Goal: Task Accomplishment & Management: Manage account settings

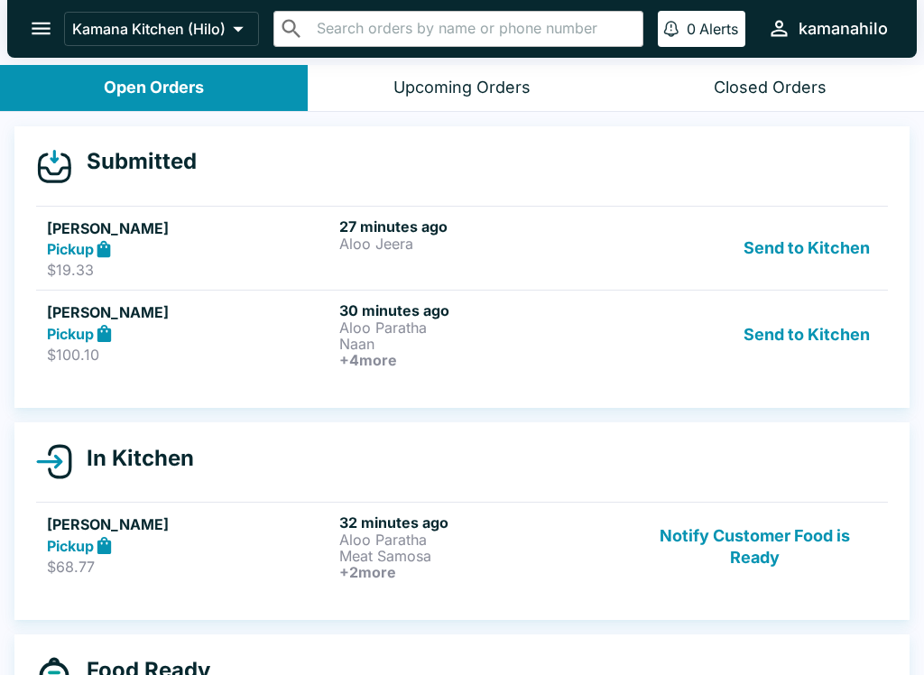
click at [808, 335] on button "Send to Kitchen" at bounding box center [806, 334] width 141 height 67
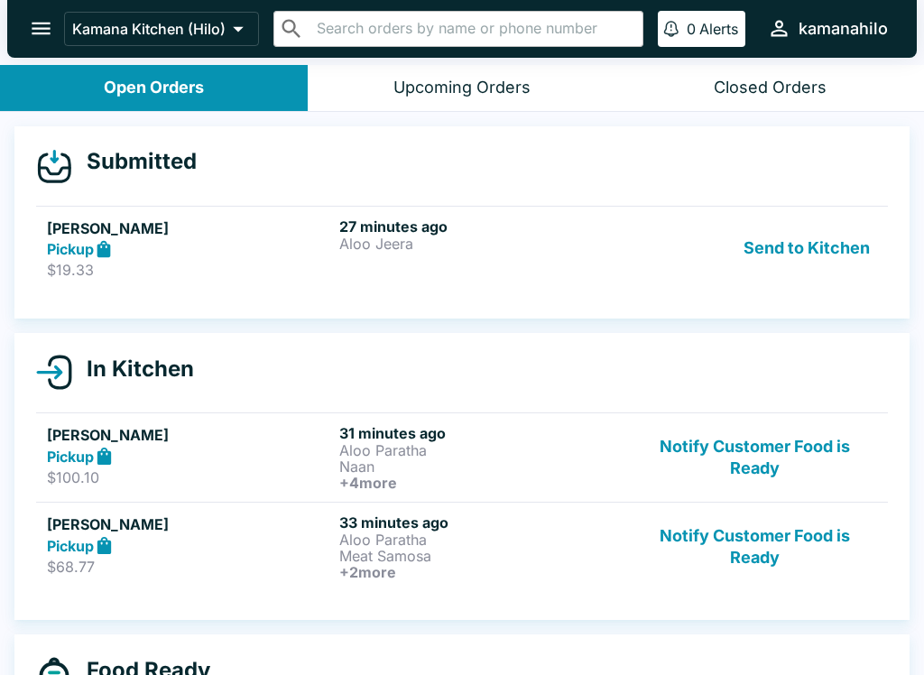
click at [819, 249] on button "Send to Kitchen" at bounding box center [806, 248] width 141 height 62
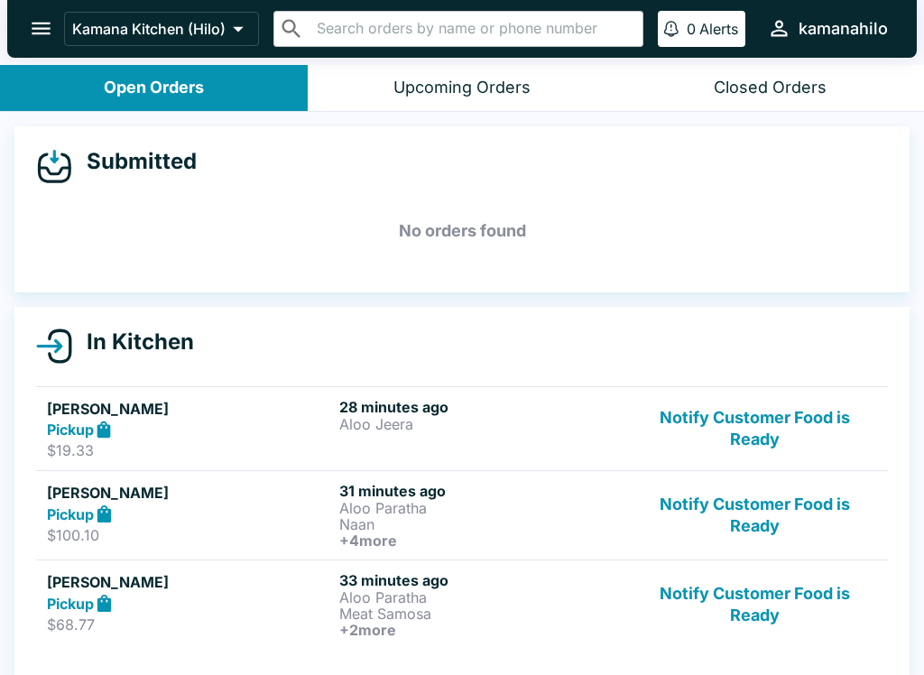
click at [49, 19] on icon "open drawer" at bounding box center [41, 28] width 24 height 24
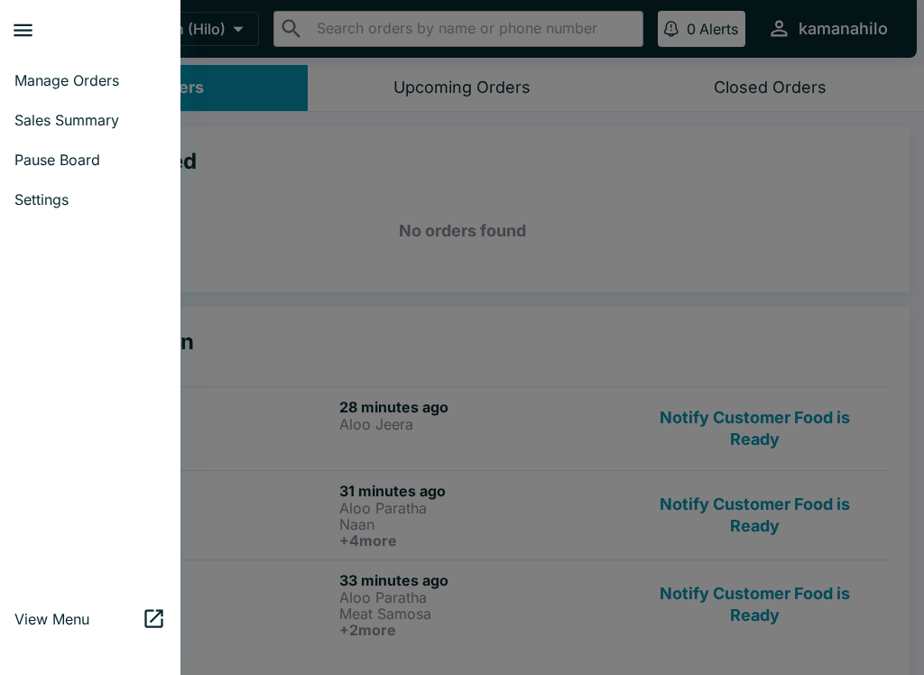
click at [61, 194] on span "Settings" at bounding box center [90, 199] width 152 height 18
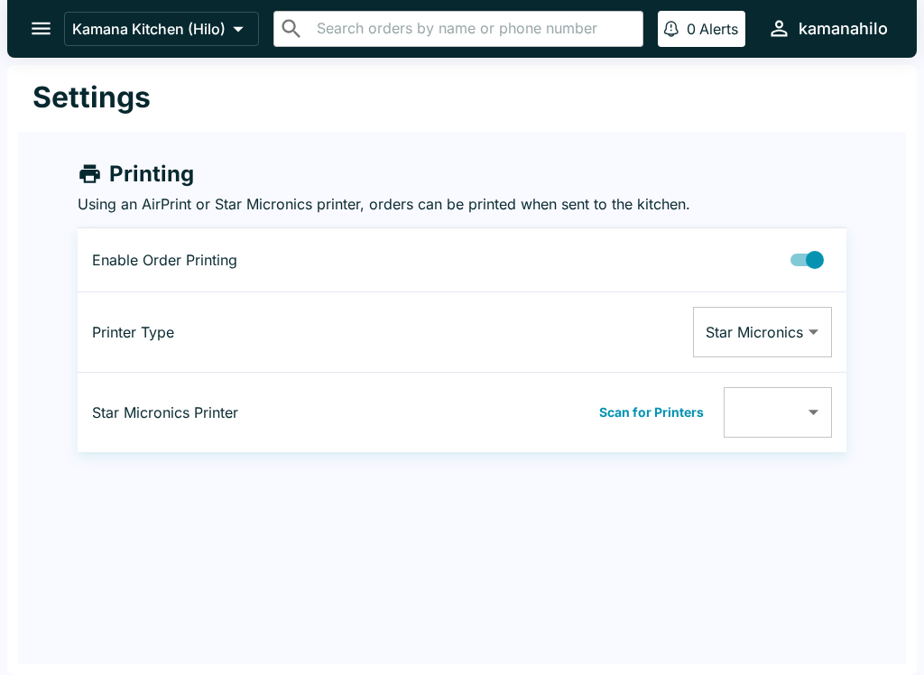
type input "001162213F3F"
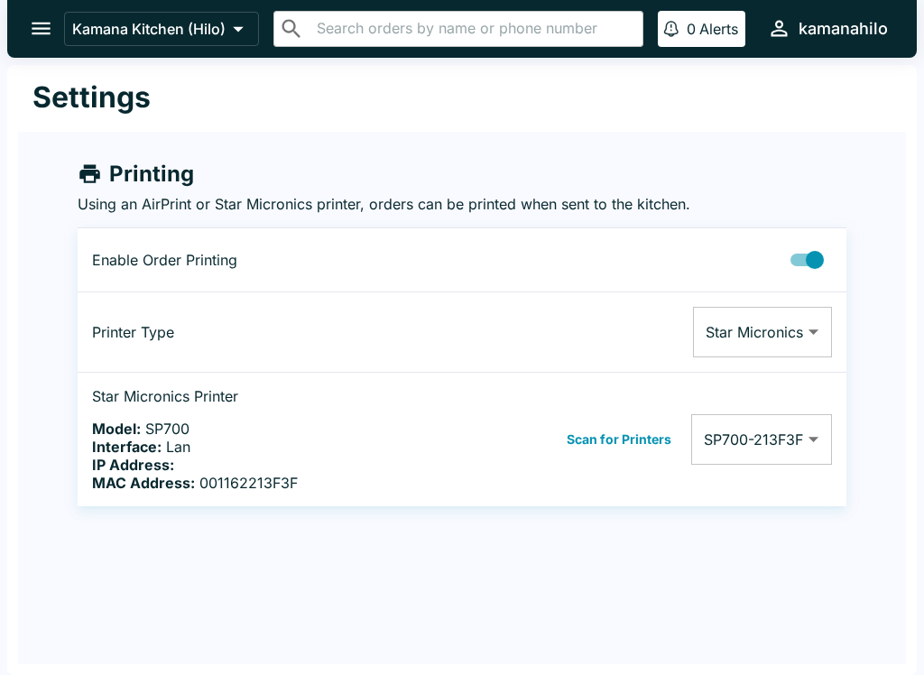
click at [622, 440] on button "Scan for Printers" at bounding box center [618, 439] width 115 height 27
click at [34, 16] on icon "open drawer" at bounding box center [41, 28] width 24 height 24
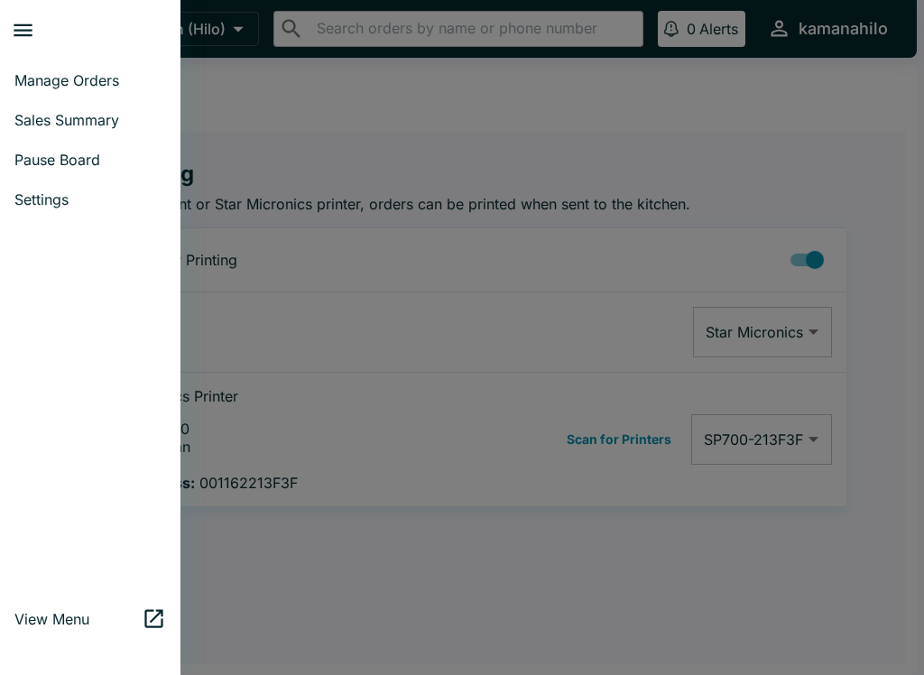
click at [75, 68] on link "Manage Orders" at bounding box center [90, 80] width 180 height 40
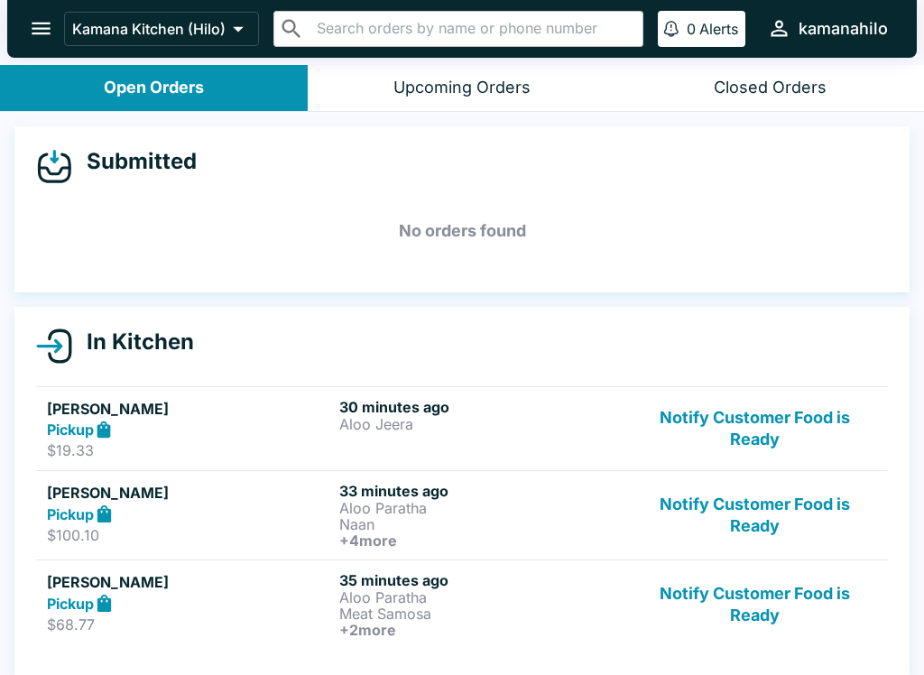
click at [244, 436] on div "Pickup" at bounding box center [189, 430] width 285 height 21
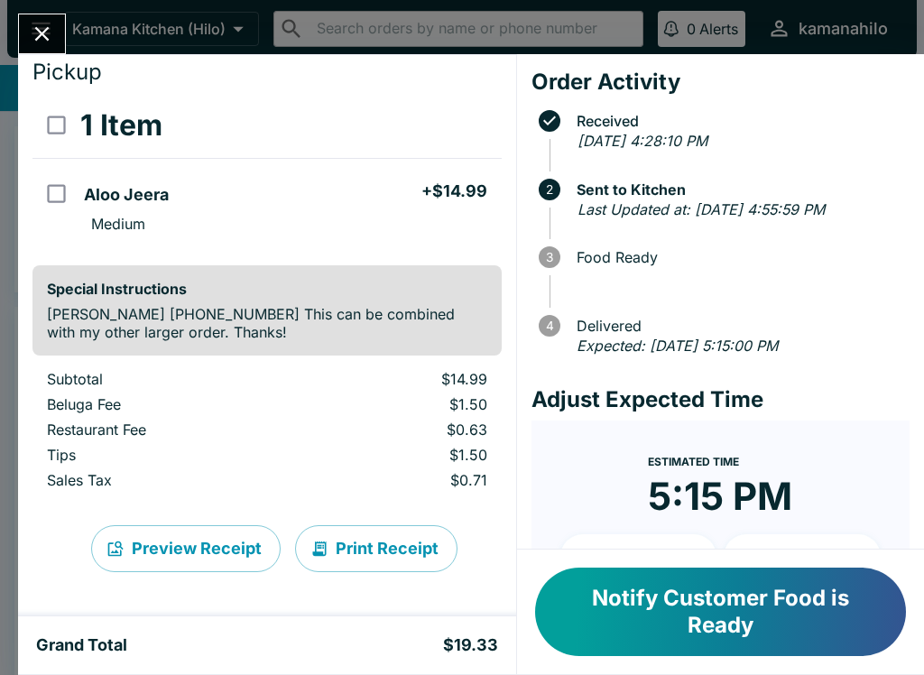
scroll to position [52, 0]
click at [384, 558] on button "Print Receipt" at bounding box center [376, 548] width 162 height 47
click at [34, 23] on icon "Close" at bounding box center [42, 34] width 24 height 24
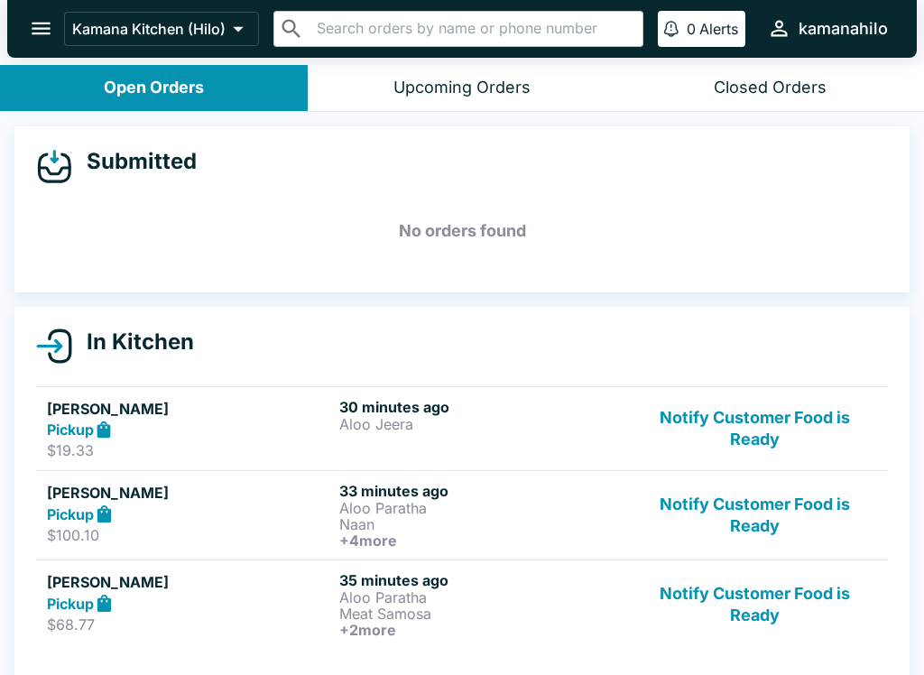
click at [291, 531] on p "$100.10" at bounding box center [189, 535] width 285 height 18
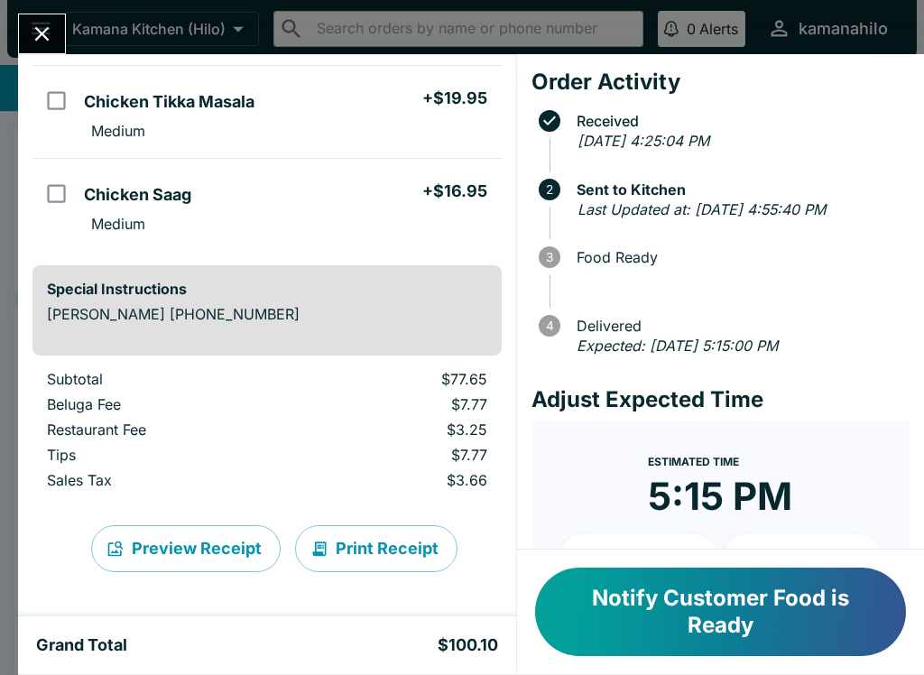
scroll to position [535, 0]
click at [387, 551] on button "Print Receipt" at bounding box center [376, 548] width 162 height 47
click at [46, 38] on icon "Close" at bounding box center [42, 34] width 14 height 14
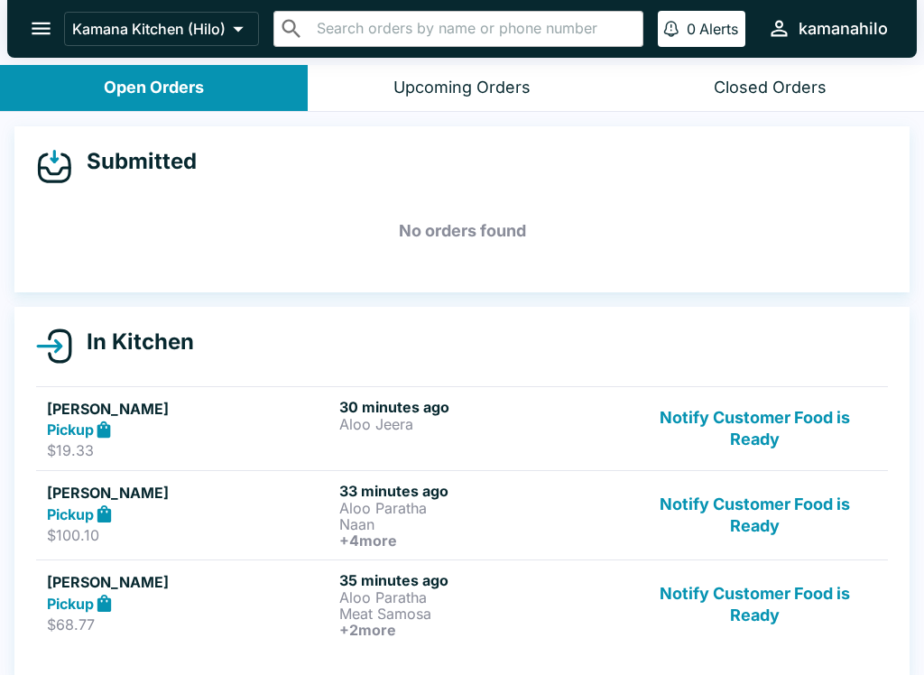
click at [186, 598] on div "Pickup" at bounding box center [189, 603] width 285 height 21
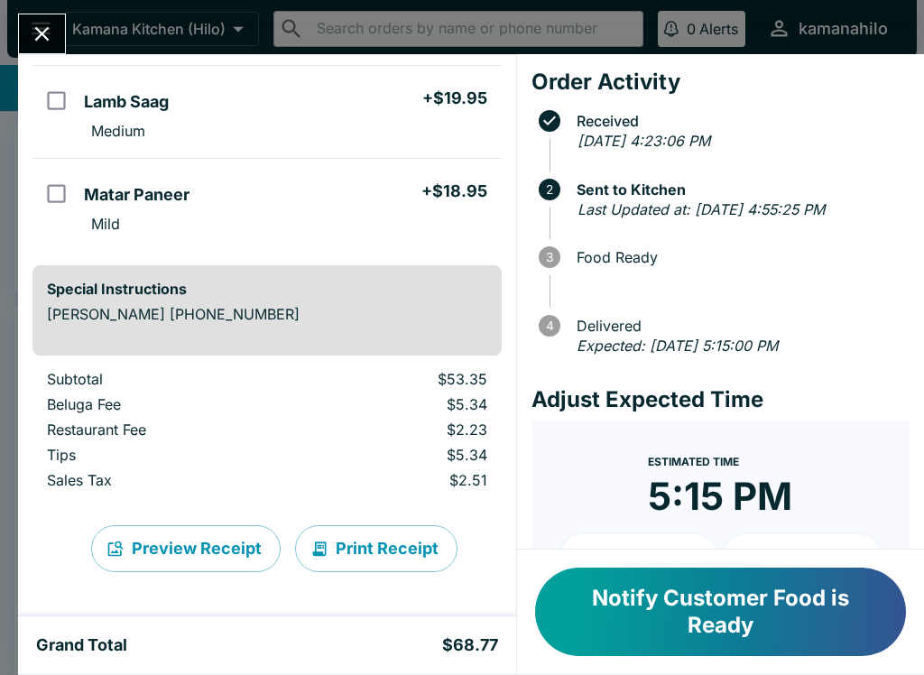
scroll to position [281, 0]
click at [382, 552] on button "Print Receipt" at bounding box center [376, 548] width 162 height 47
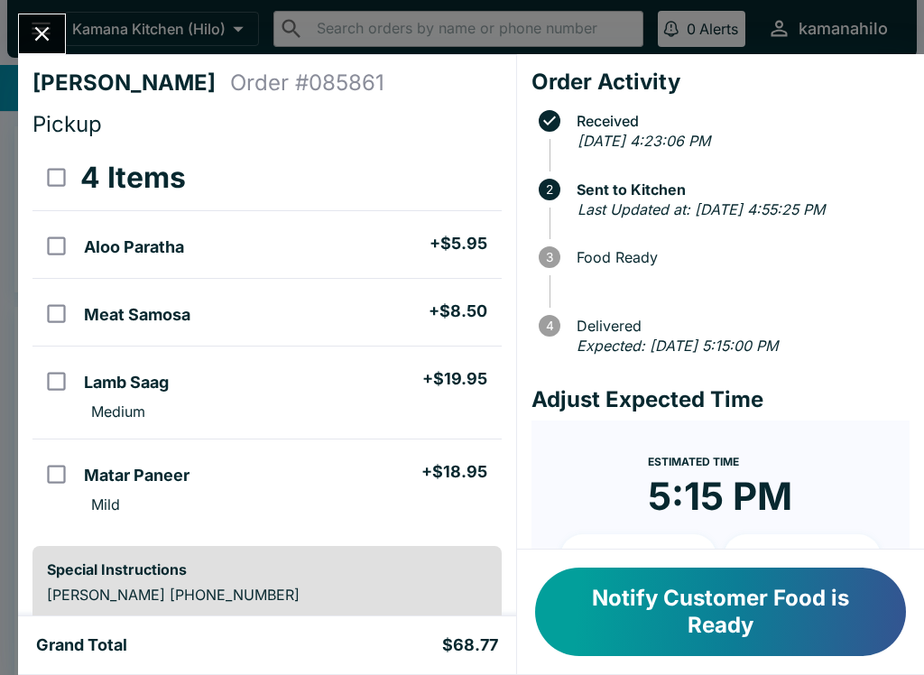
scroll to position [0, 0]
click at [25, 47] on button "Close" at bounding box center [42, 33] width 46 height 39
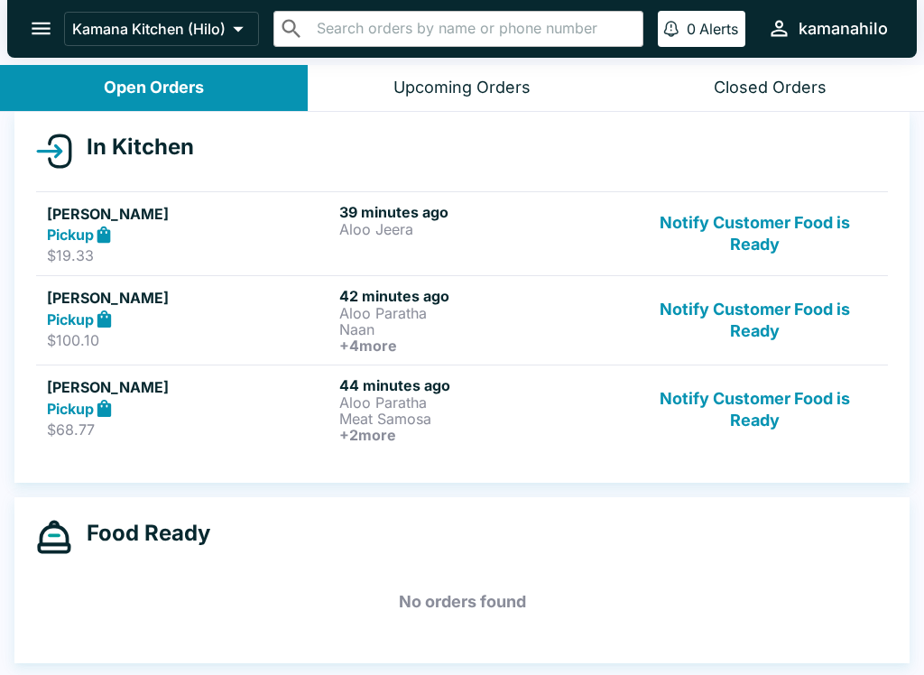
scroll to position [195, 0]
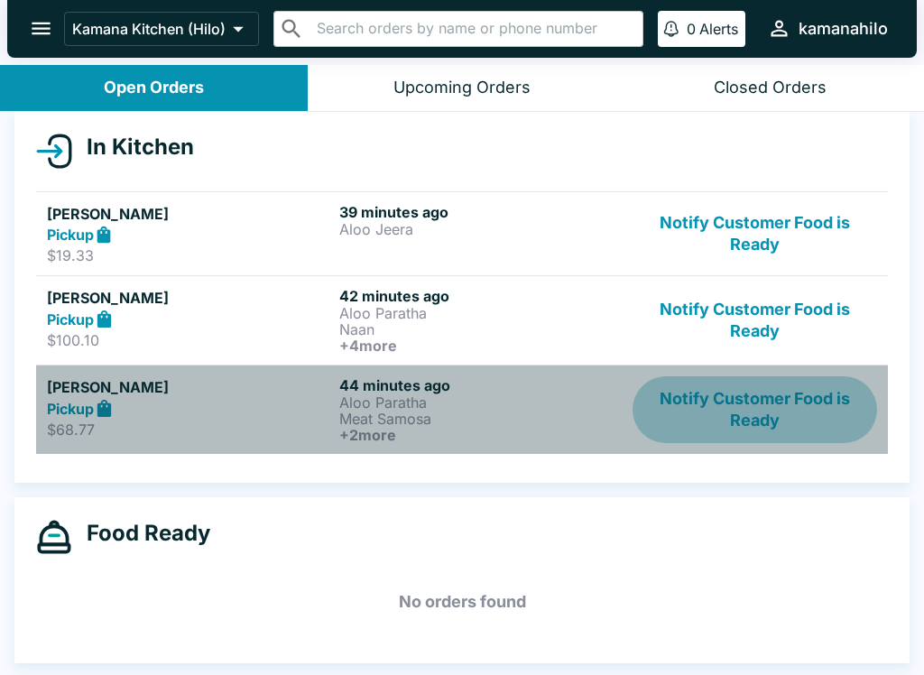
click at [767, 417] on button "Notify Customer Food is Ready" at bounding box center [755, 409] width 245 height 67
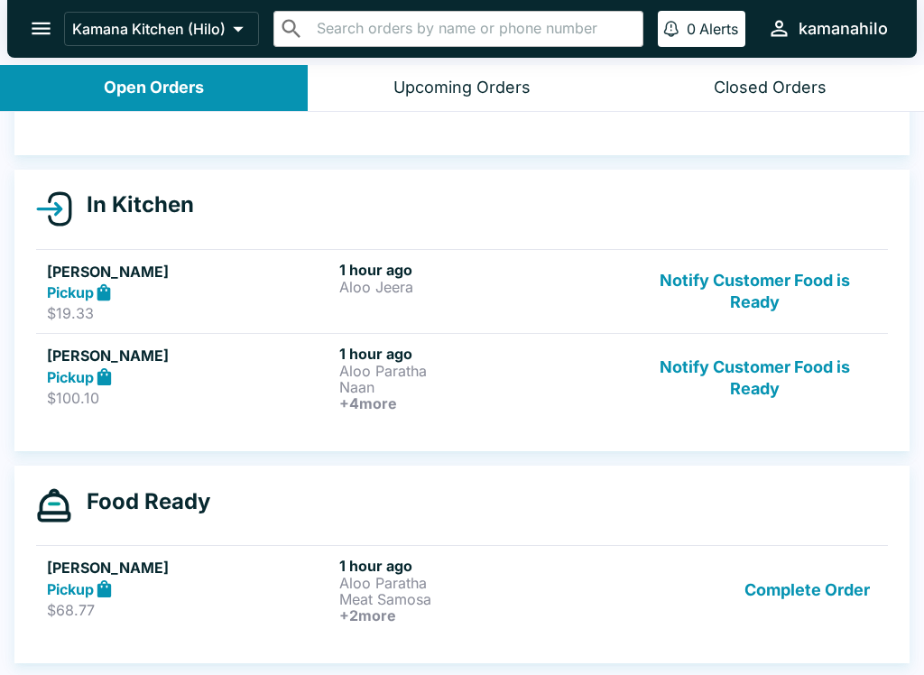
scroll to position [137, 0]
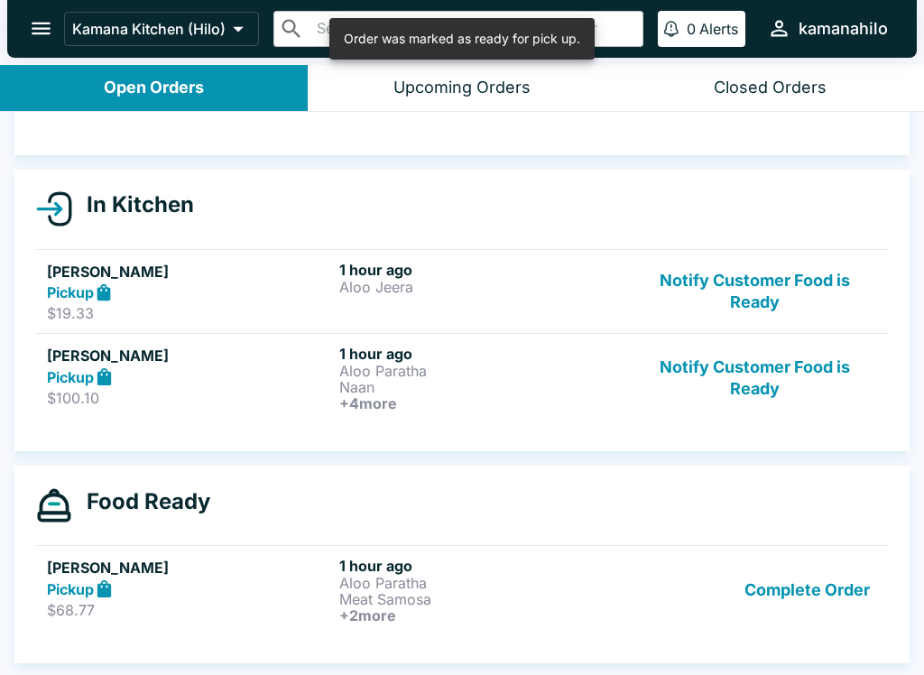
click at [773, 364] on button "Notify Customer Food is Ready" at bounding box center [755, 378] width 245 height 67
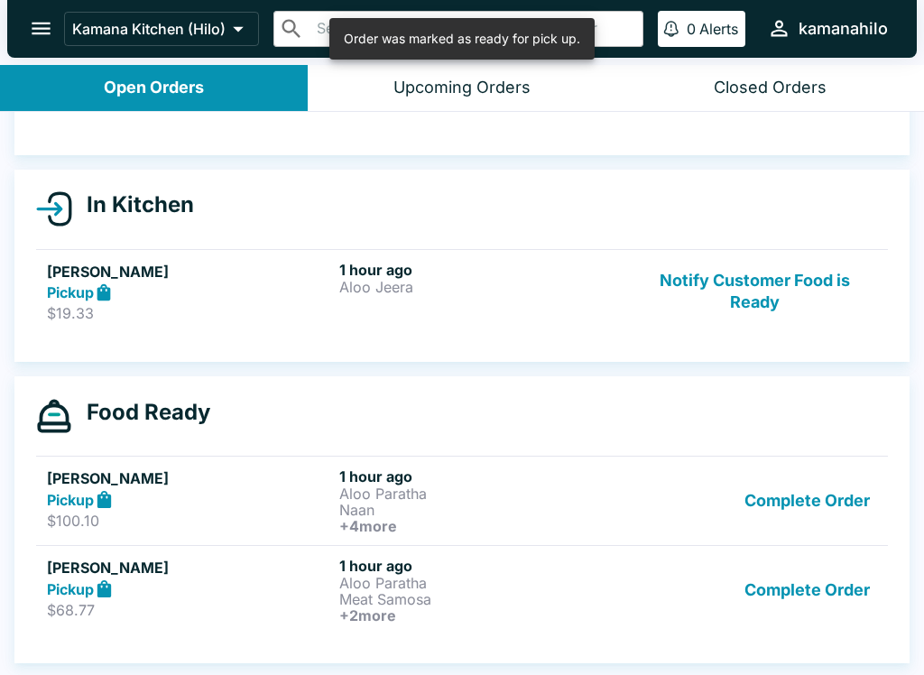
click at [769, 309] on button "Notify Customer Food is Ready" at bounding box center [755, 292] width 245 height 62
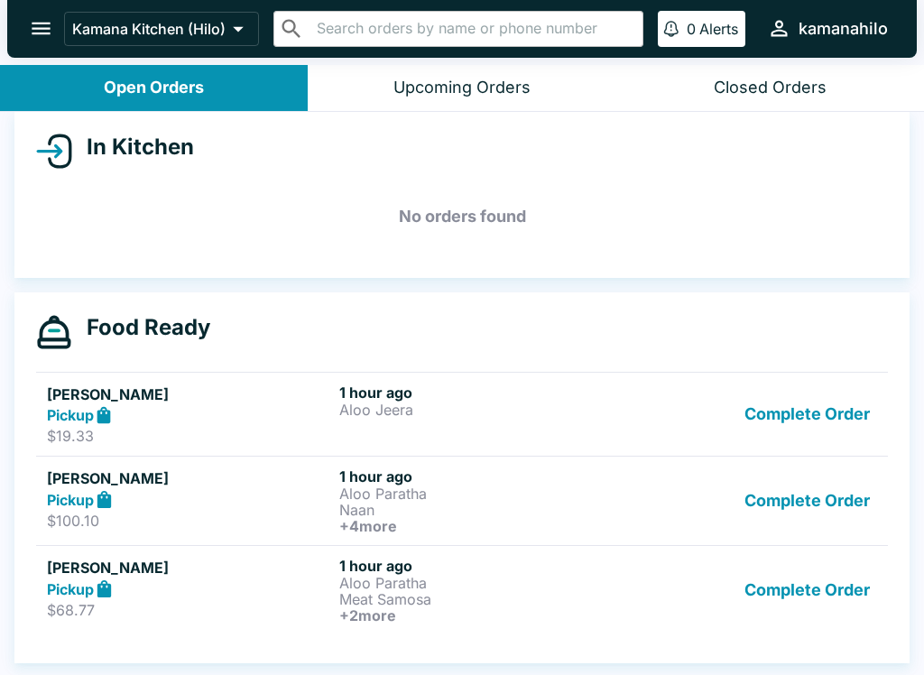
scroll to position [195, 0]
click at [834, 506] on button "Complete Order" at bounding box center [807, 500] width 140 height 67
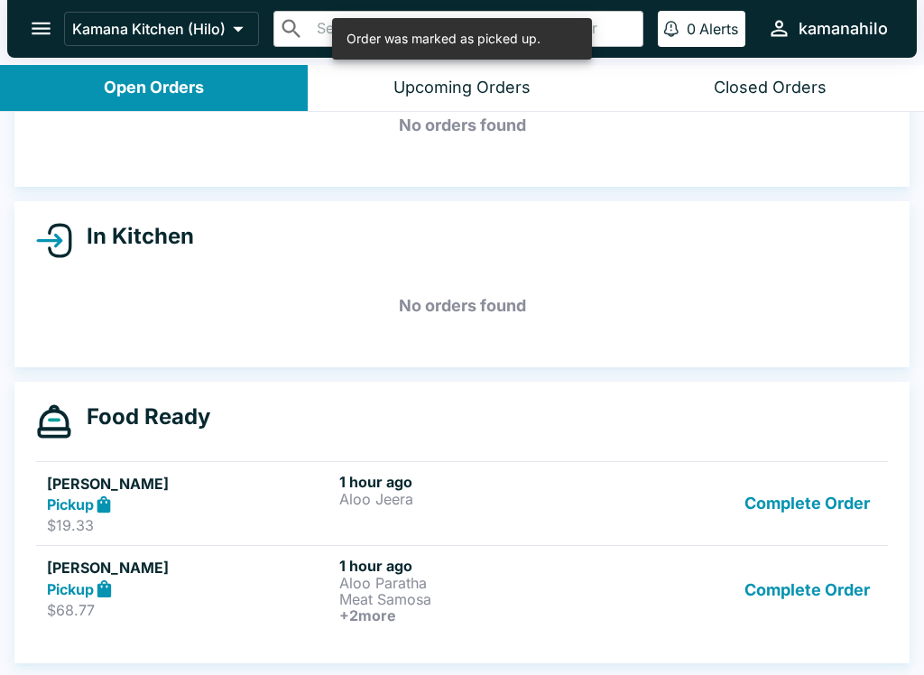
click at [812, 500] on button "Complete Order" at bounding box center [807, 504] width 140 height 62
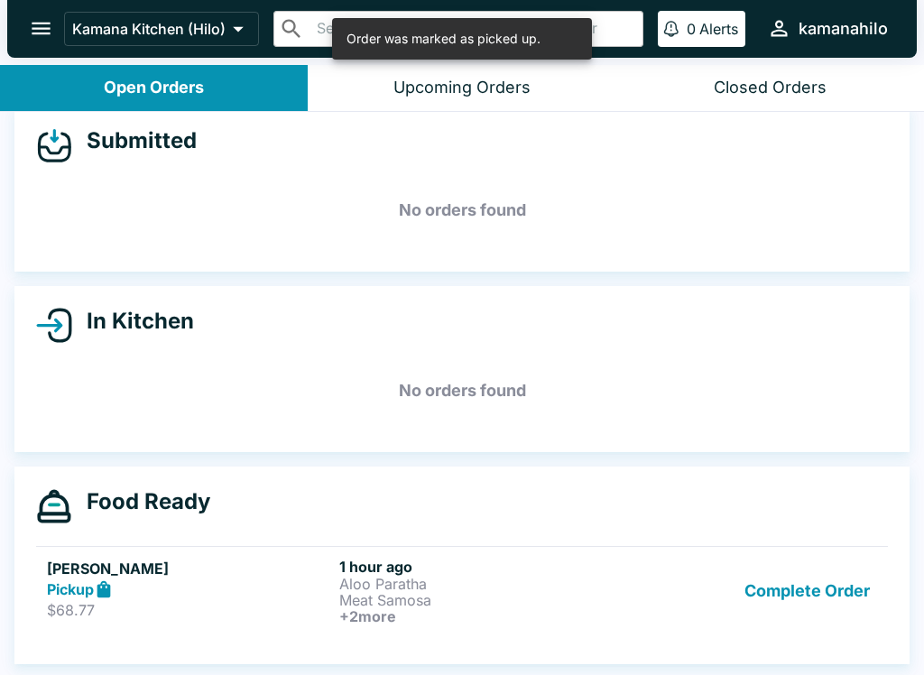
scroll to position [21, 0]
